Goal: Information Seeking & Learning: Learn about a topic

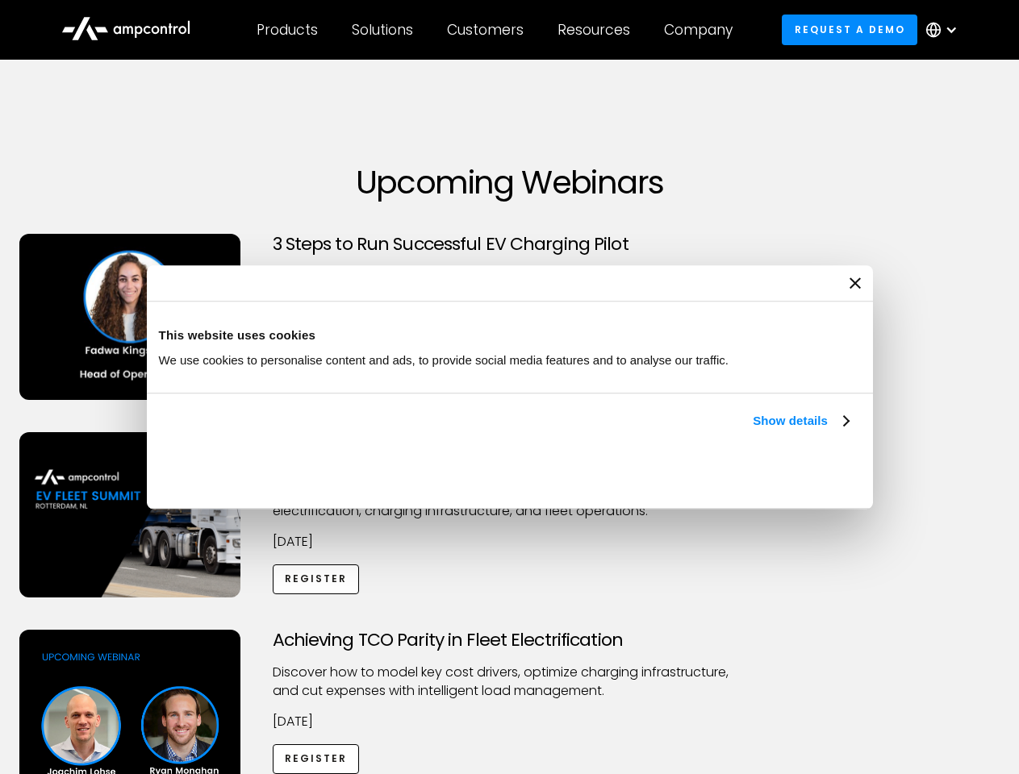
click at [753, 431] on link "Show details" at bounding box center [800, 420] width 95 height 19
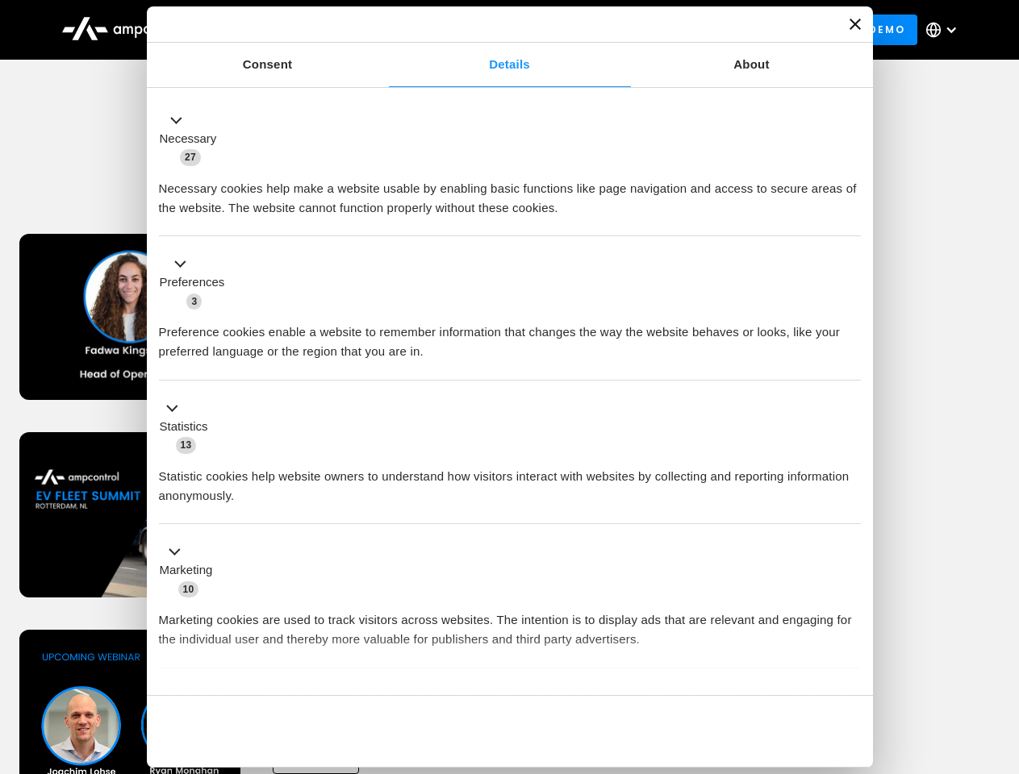
click at [850, 218] on div "Necessary cookies help make a website usable by enabling basic functions like p…" at bounding box center [510, 192] width 702 height 51
click at [1001, 650] on div "Achieving TCO Parity in Fleet Electrification Discover how to model key cost dr…" at bounding box center [509, 756] width 1013 height 253
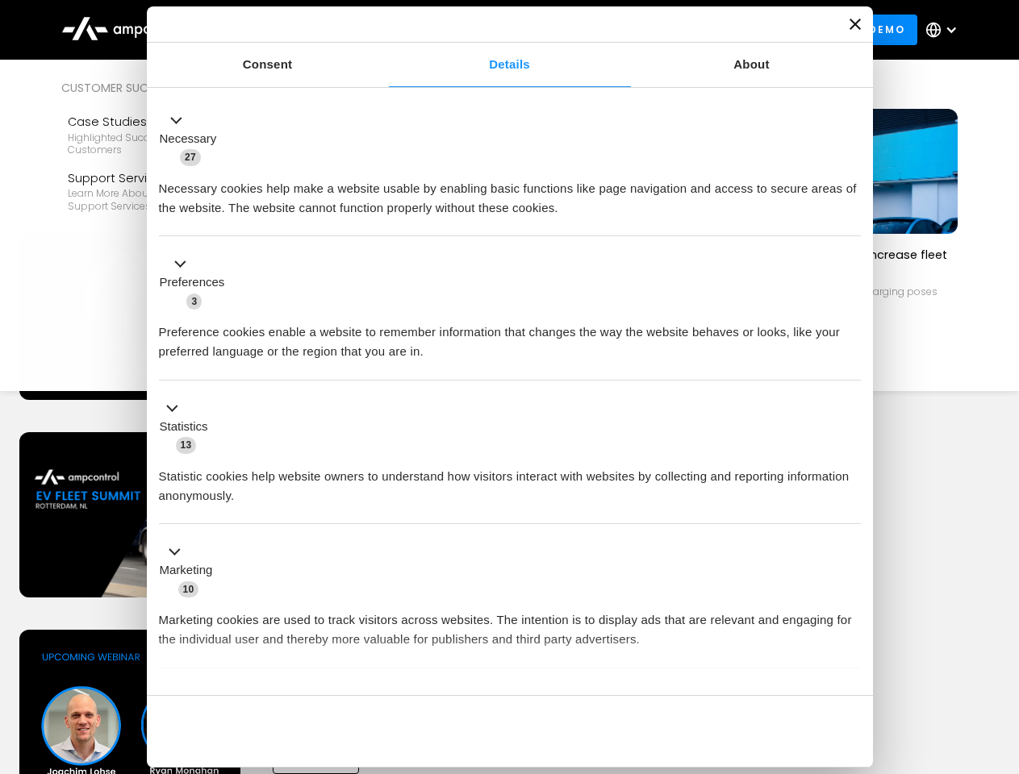
click at [496, 30] on div "Customers" at bounding box center [485, 30] width 77 height 18
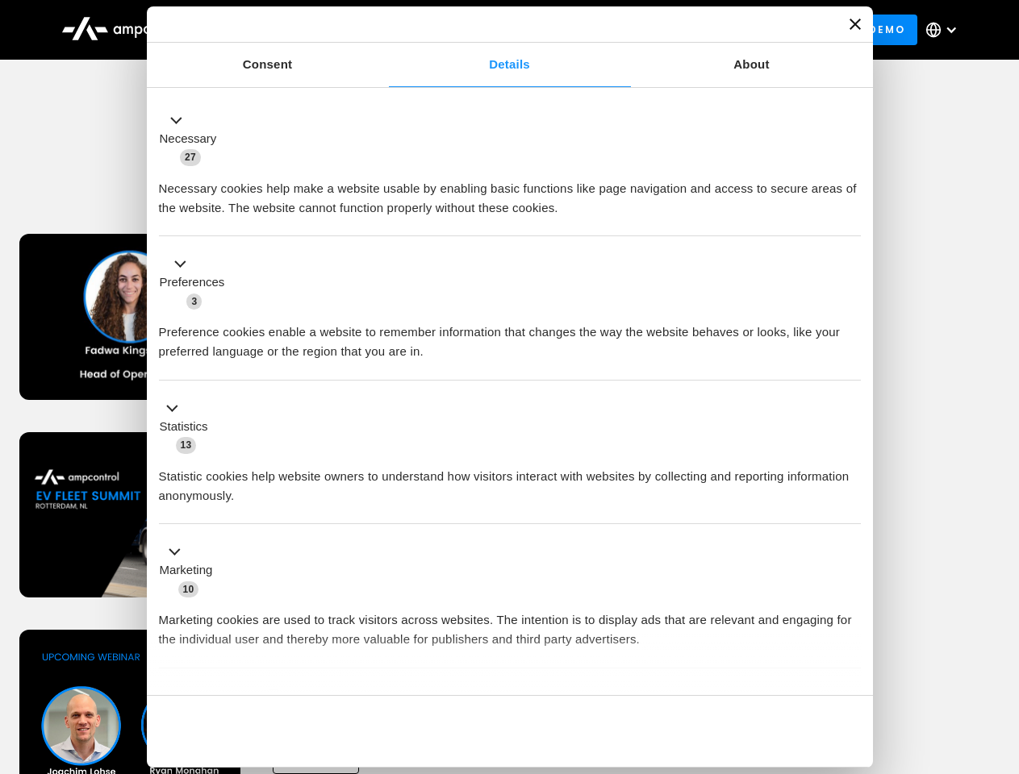
click at [286, 30] on div "Products" at bounding box center [286, 30] width 61 height 18
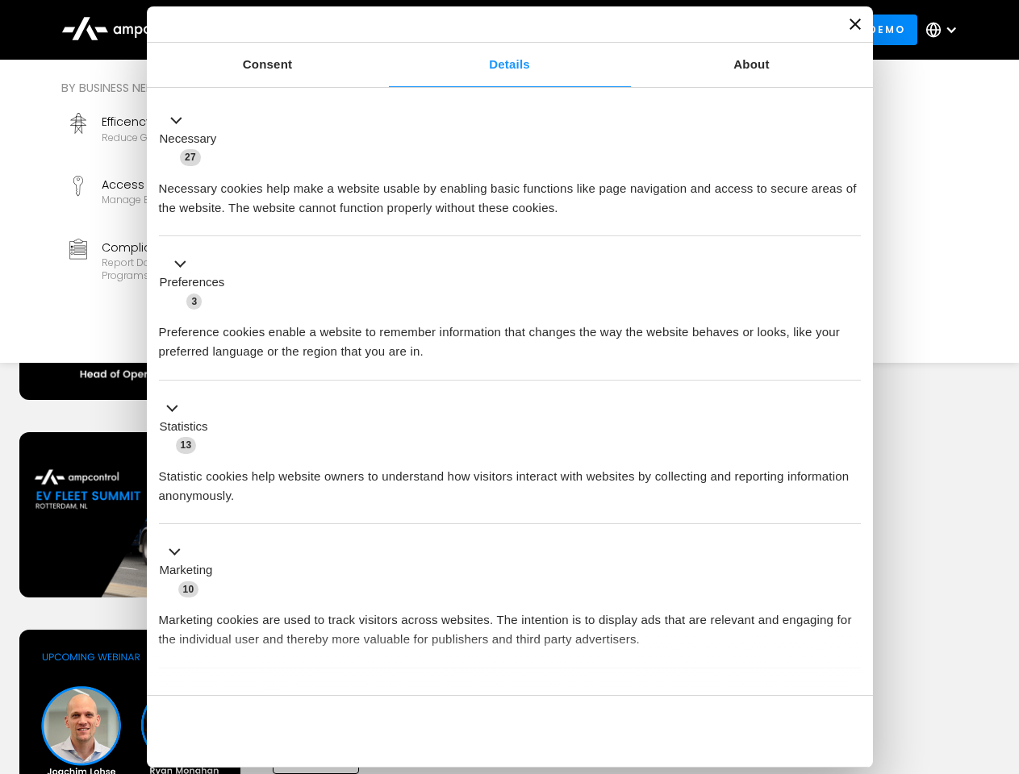
click at [383, 30] on div "Solutions" at bounding box center [382, 30] width 61 height 18
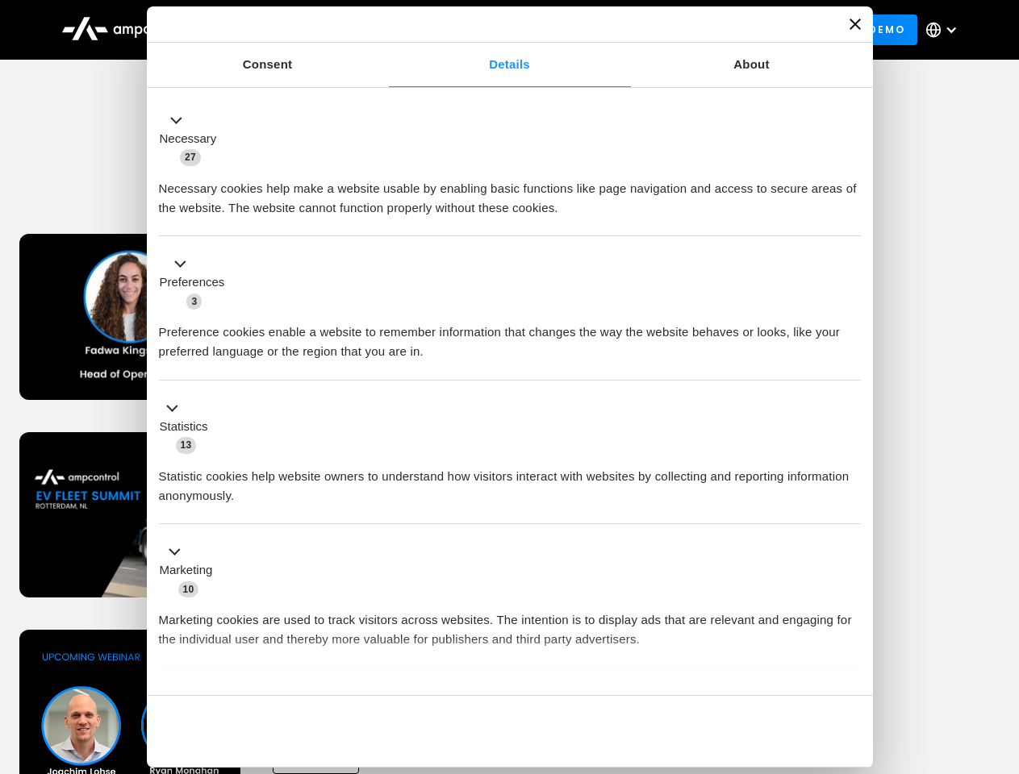
click at [488, 30] on div "Customers" at bounding box center [485, 30] width 77 height 18
click at [597, 30] on div "Resources" at bounding box center [593, 30] width 73 height 18
click at [703, 30] on div "Company" at bounding box center [698, 30] width 69 height 18
click at [945, 30] on div at bounding box center [950, 29] width 13 height 13
